Goal: Transaction & Acquisition: Purchase product/service

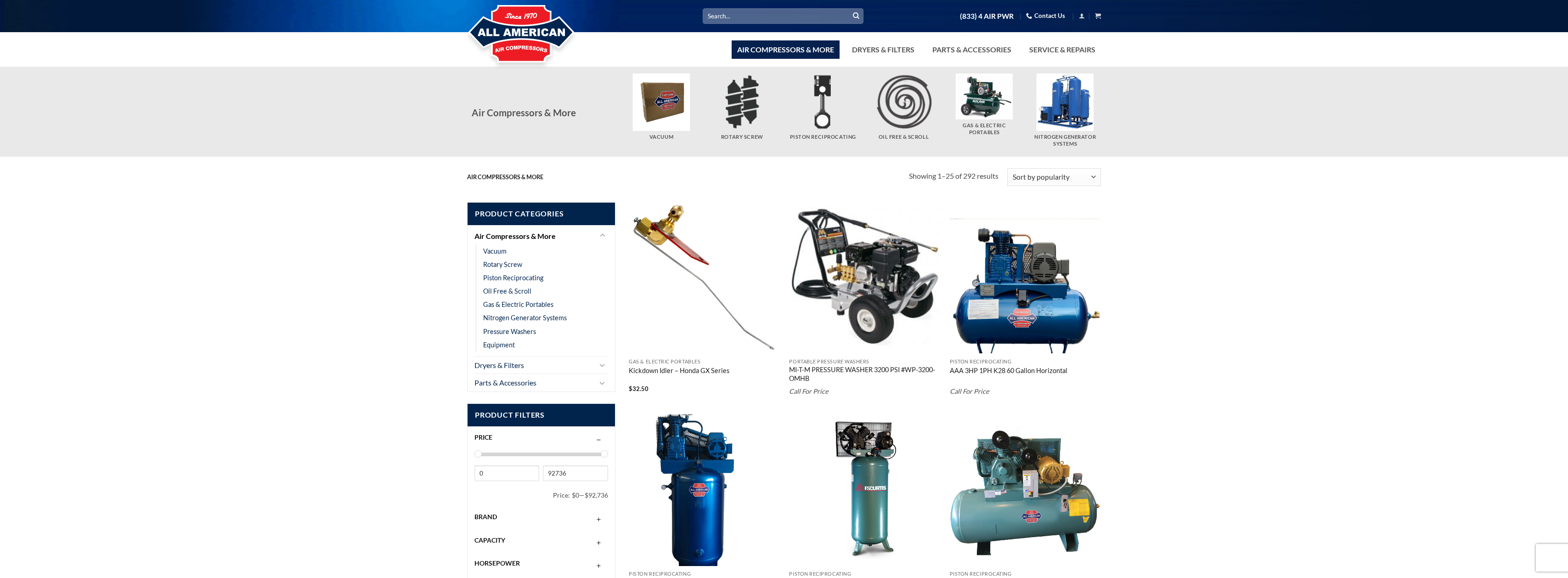
click at [723, 15] on input "Search for:" at bounding box center [783, 16] width 161 height 15
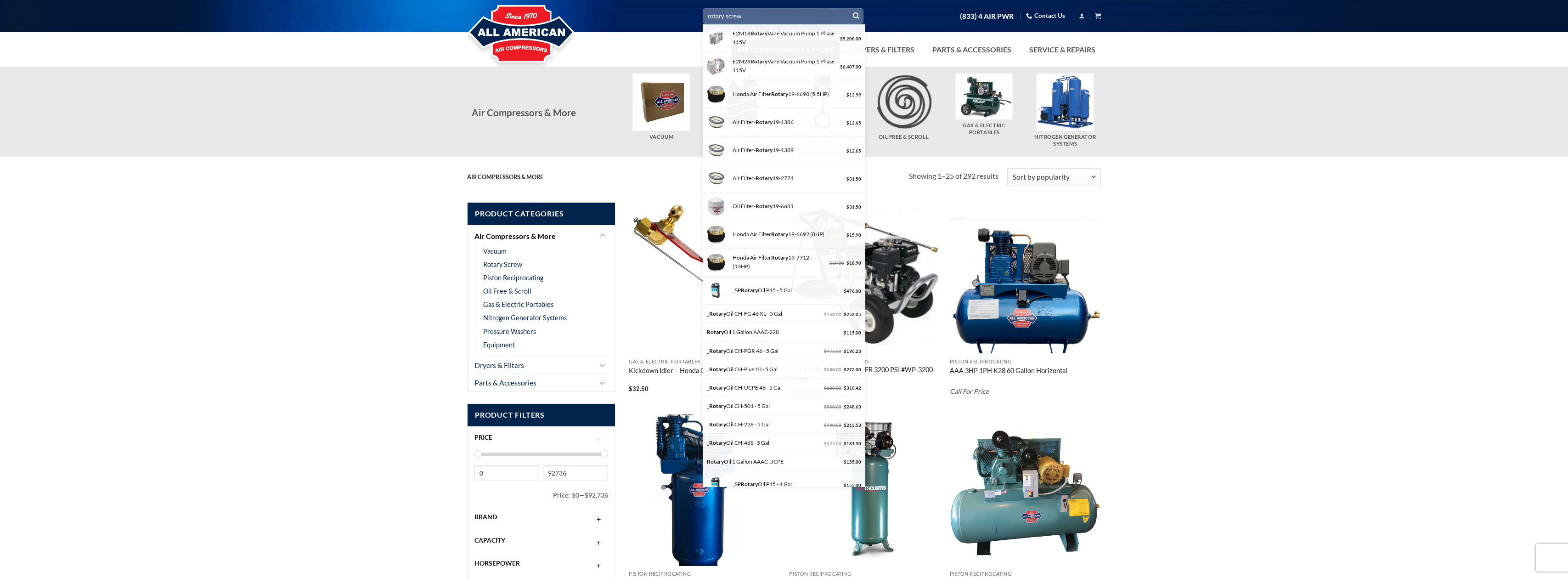
type input "rotary screw"
click at [849, 9] on button "Submit" at bounding box center [856, 16] width 14 height 14
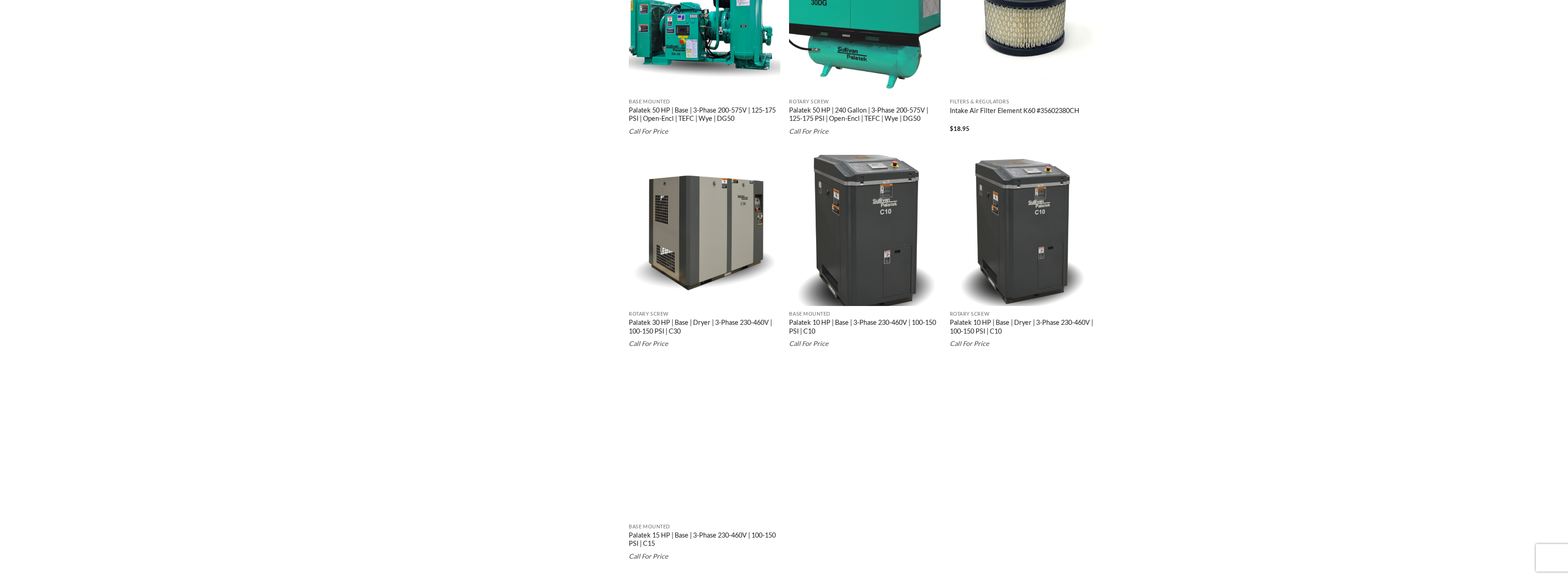
scroll to position [1563, 0]
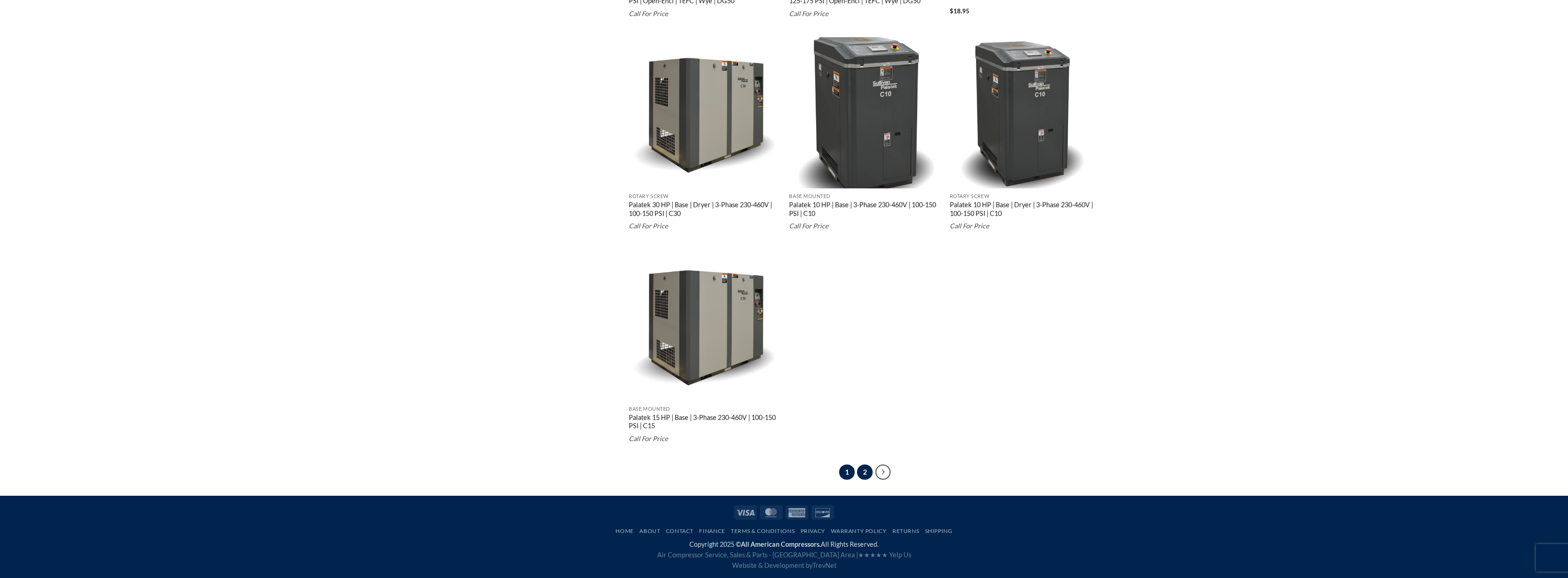
click at [863, 471] on link "2" at bounding box center [865, 473] width 16 height 16
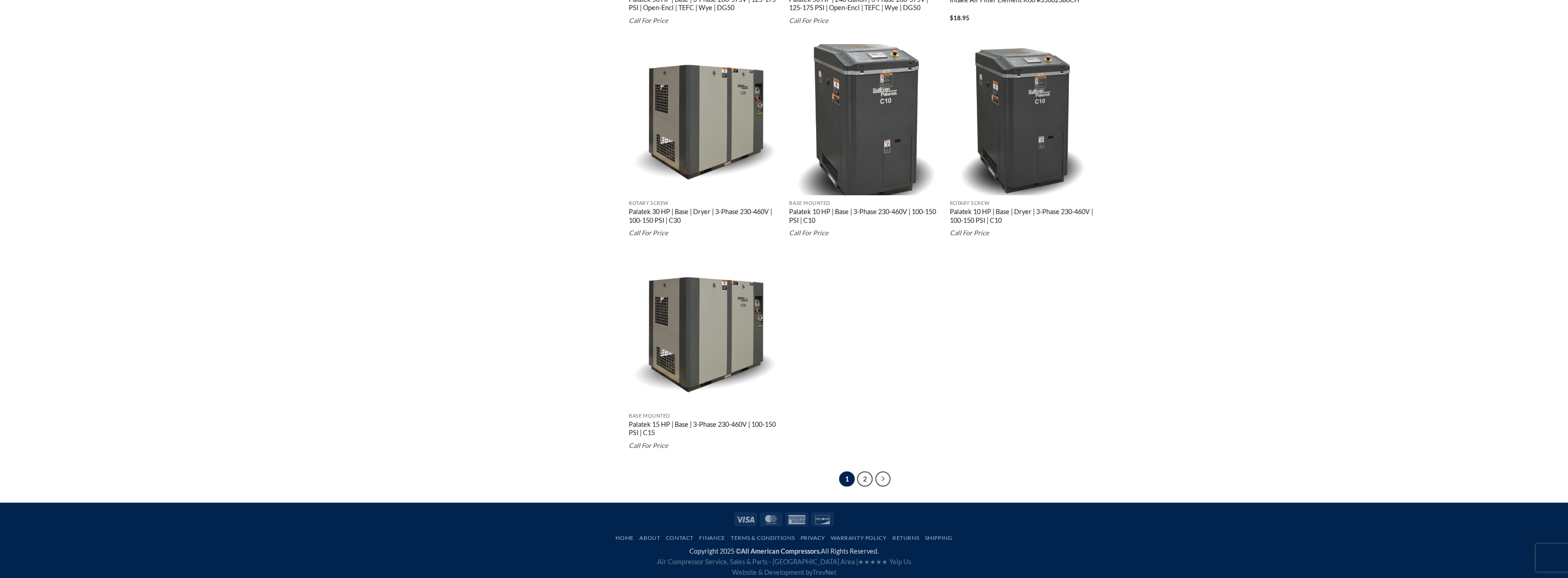
scroll to position [1563, 0]
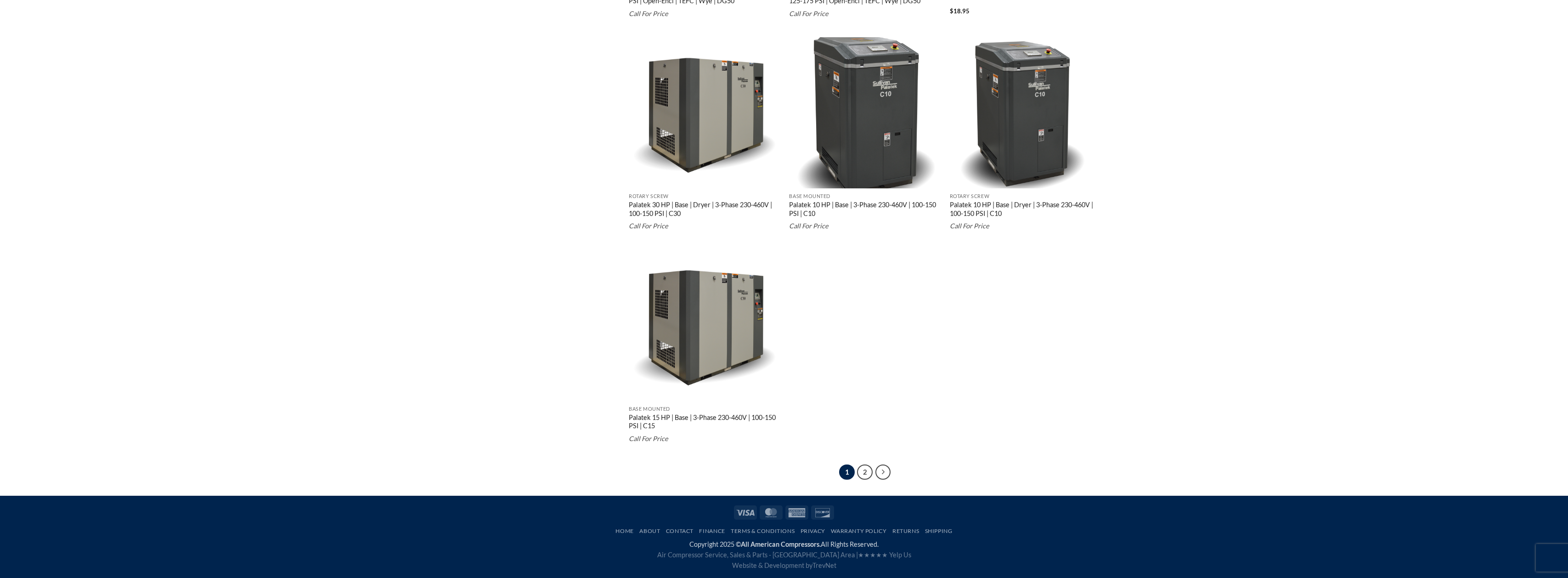
click at [872, 468] on li "2" at bounding box center [865, 473] width 16 height 16
click at [870, 471] on link "2" at bounding box center [865, 473] width 16 height 16
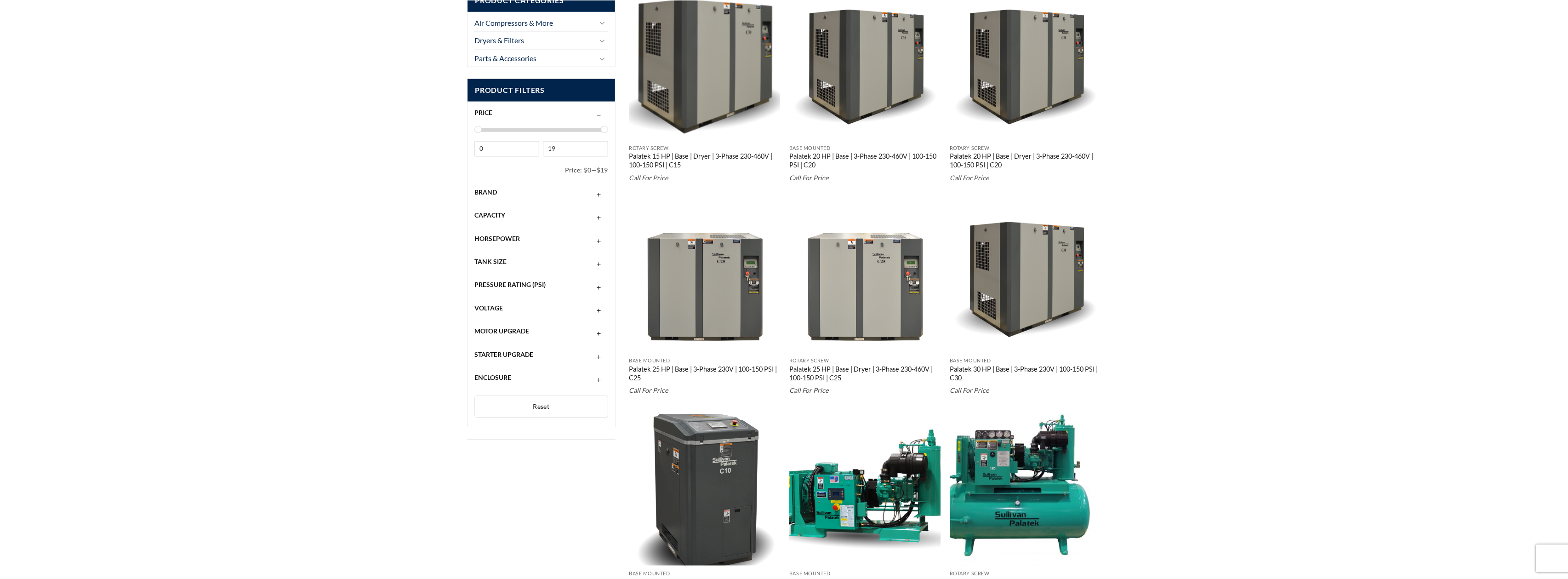
scroll to position [0, 0]
